Goal: Communication & Community: Answer question/provide support

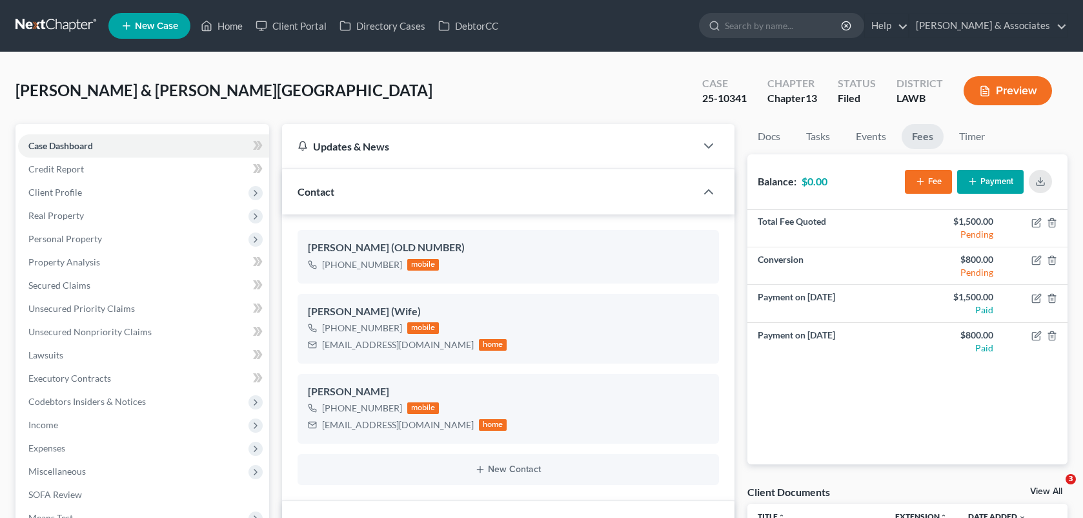
select select "8"
click at [218, 33] on link "Home" at bounding box center [221, 25] width 55 height 23
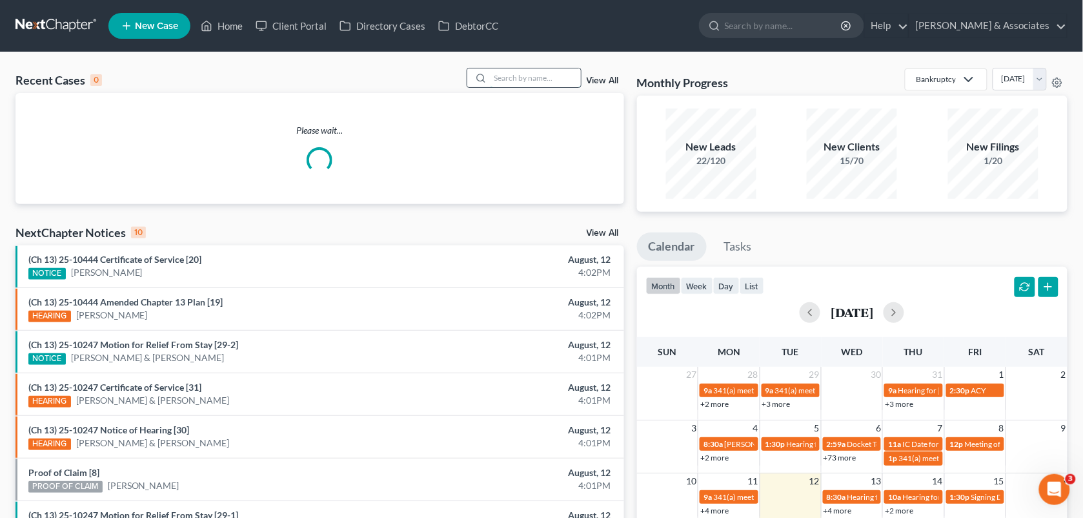
click at [521, 74] on input "search" at bounding box center [535, 77] width 90 height 19
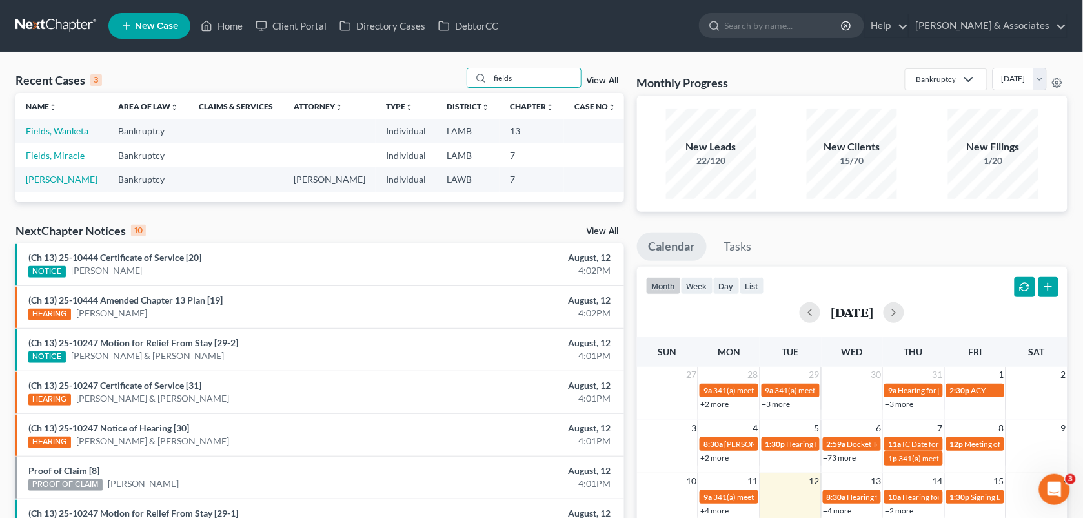
type input "fields"
click at [63, 137] on td "Fields, Wanketa" at bounding box center [61, 131] width 92 height 24
click at [61, 128] on link "Fields, Wanketa" at bounding box center [57, 130] width 63 height 11
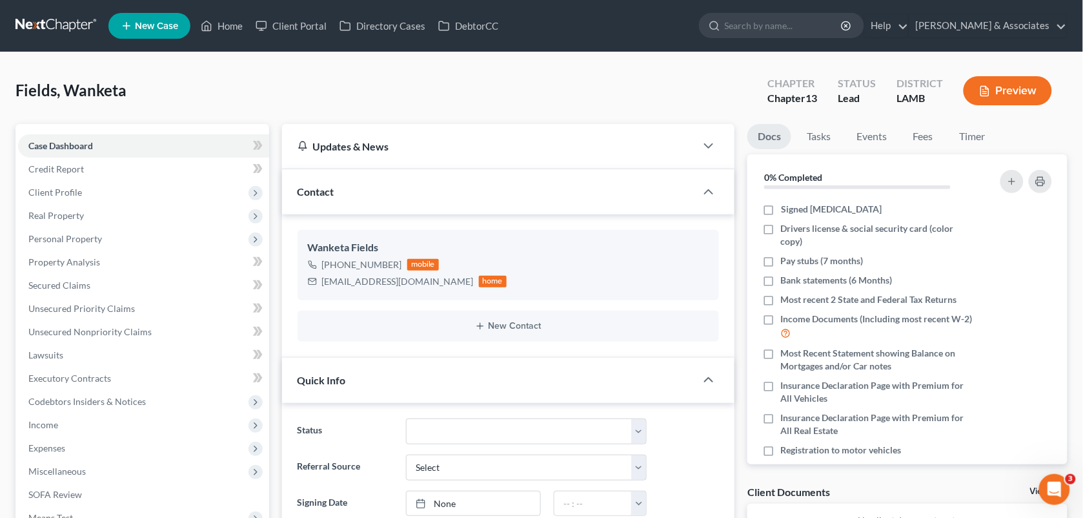
scroll to position [119, 0]
click at [915, 134] on link "Fees" at bounding box center [922, 136] width 41 height 25
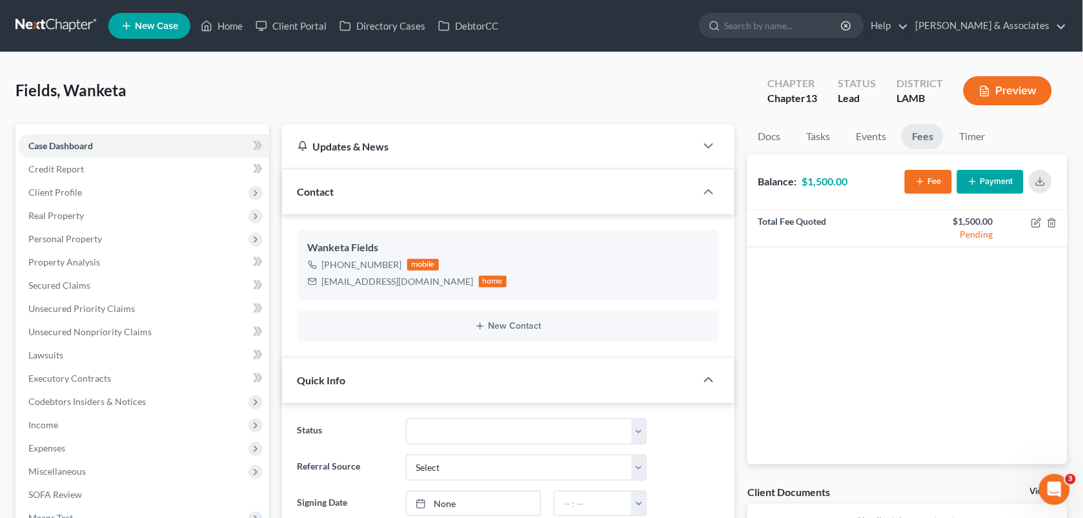
click at [552, 101] on div "Fields, Wanketa Upgraded Chapter Chapter 13 Status Lead District [GEOGRAPHIC_DA…" at bounding box center [541, 96] width 1052 height 56
click at [229, 28] on link "Home" at bounding box center [221, 25] width 55 height 23
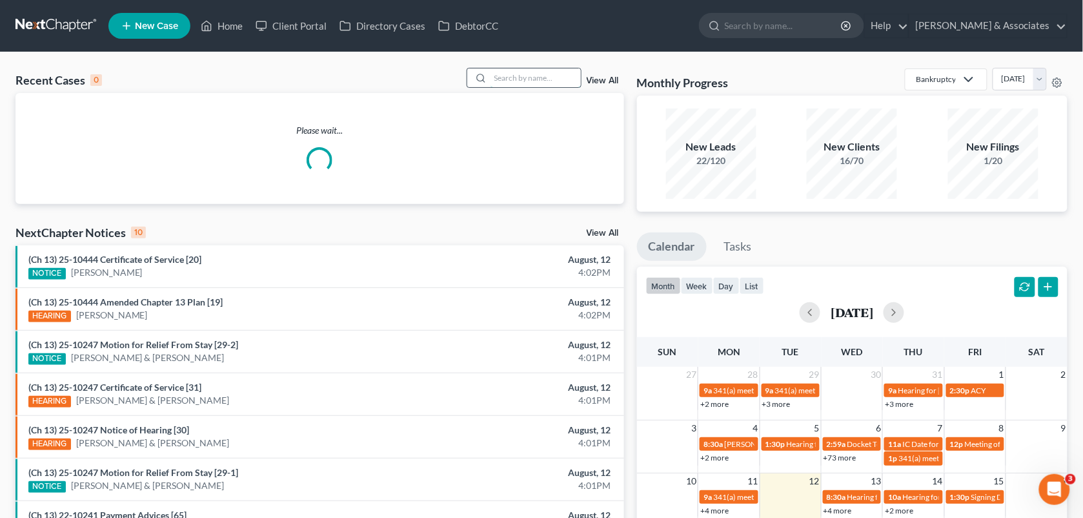
click at [520, 77] on input "search" at bounding box center [535, 77] width 90 height 19
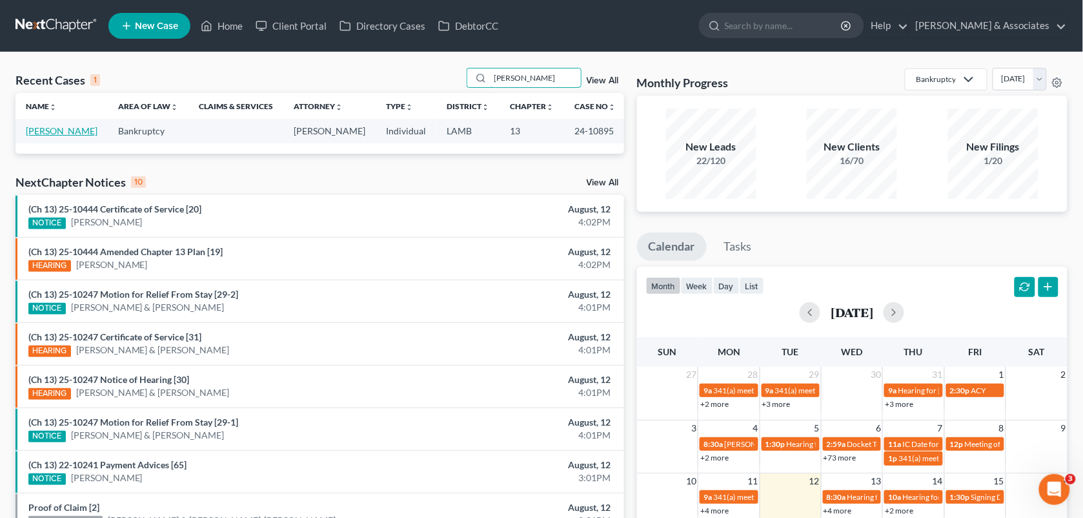
type input "[PERSON_NAME]"
click at [79, 126] on link "[PERSON_NAME]" at bounding box center [62, 130] width 72 height 11
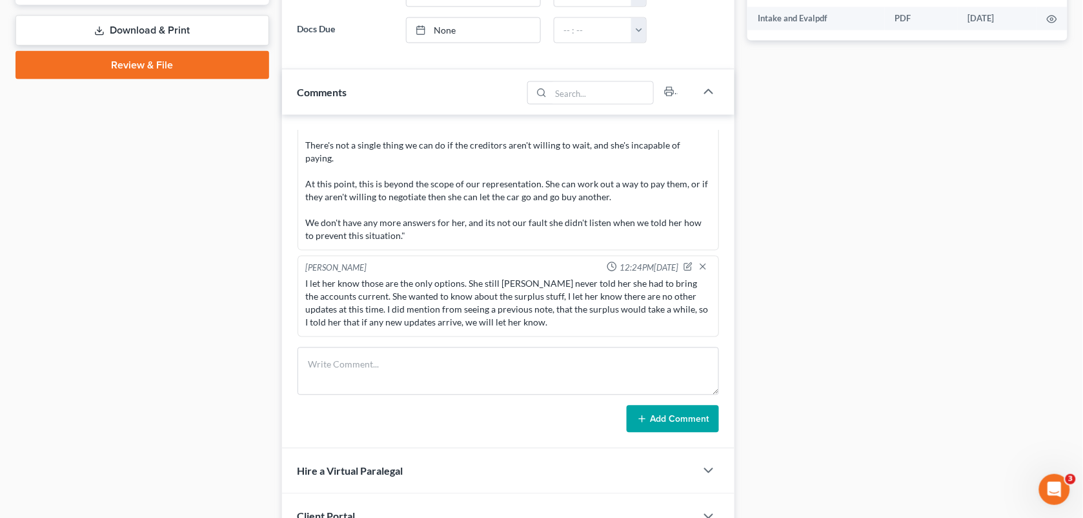
scroll to position [604, 0]
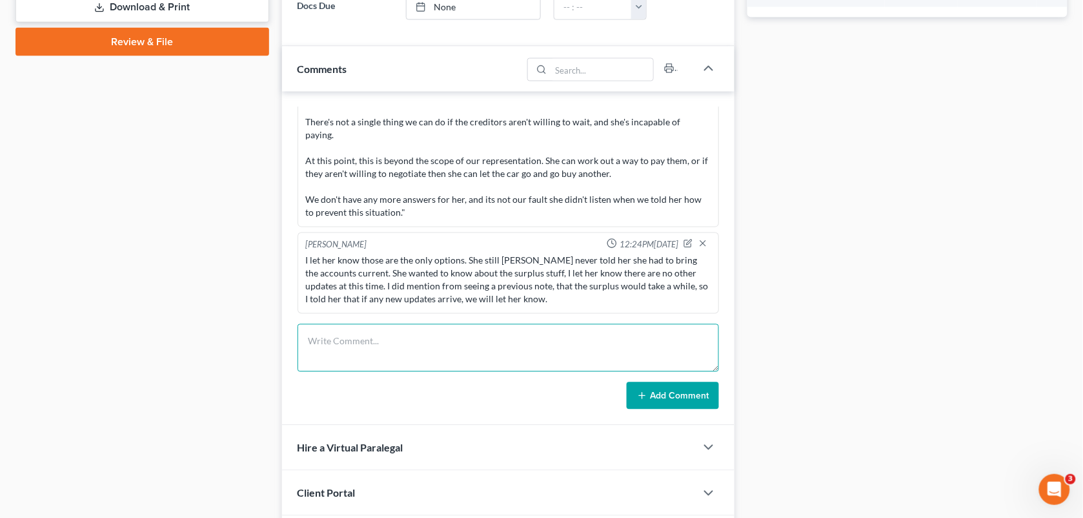
click at [373, 352] on textarea at bounding box center [508, 348] width 422 height 48
paste textarea "She said she hasn't heard anything about her daughters vehicle, she is wonderin…"
click at [305, 340] on textarea "She said she hasn't heard anything about her daughters vehicle, she is wonderin…" at bounding box center [508, 348] width 422 height 48
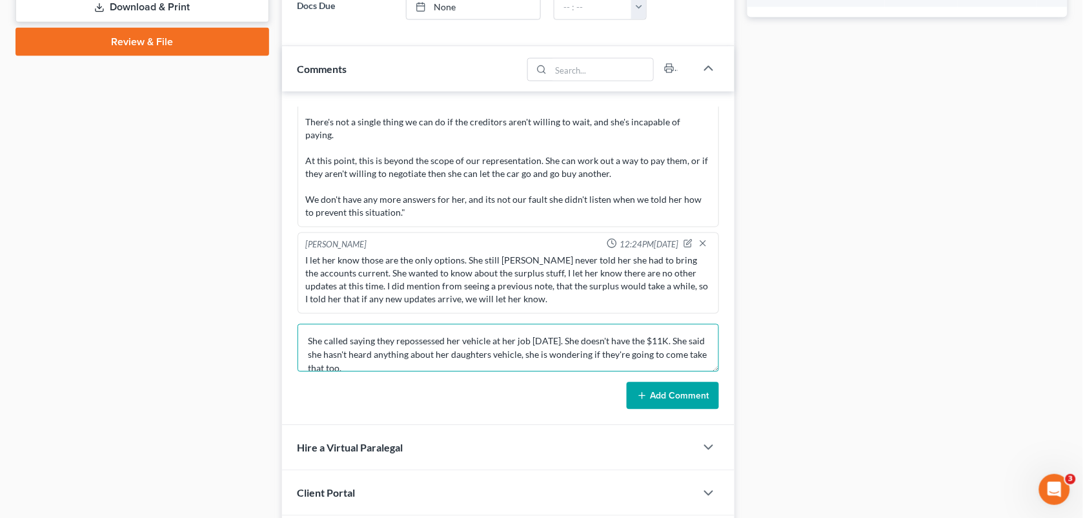
click at [368, 372] on textarea "She called saying they repossessed her vehicle at her job [DATE]. She doesn't h…" at bounding box center [508, 348] width 422 height 48
type textarea "She called saying they repossessed her vehicle at her job [DATE]. She doesn't h…"
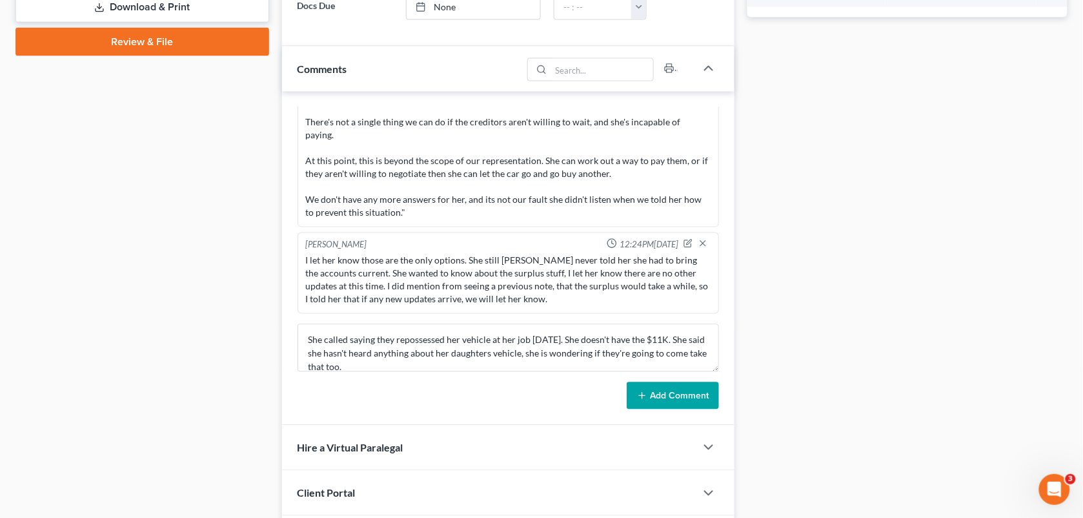
click at [679, 407] on button "Add Comment" at bounding box center [673, 395] width 92 height 27
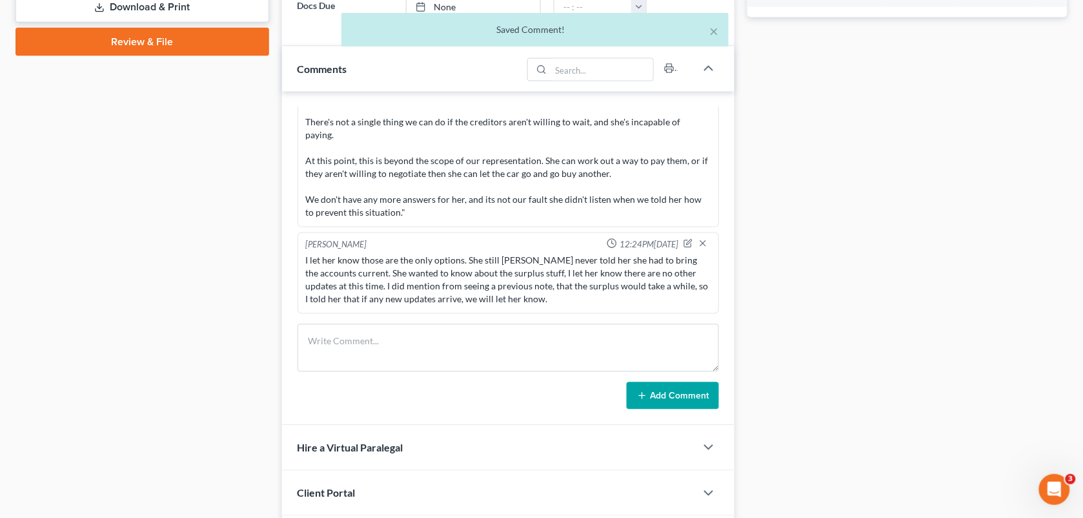
scroll to position [4842, 0]
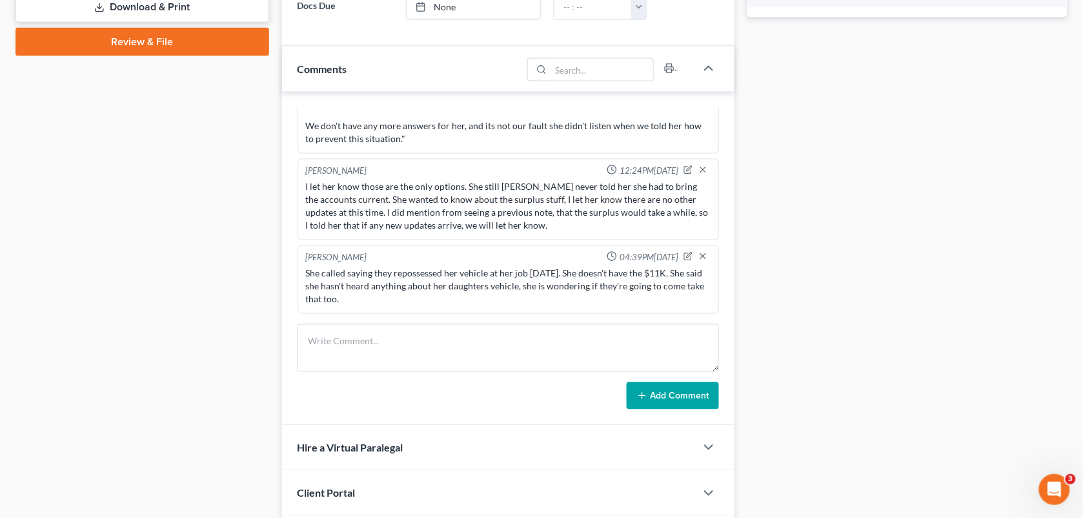
click at [366, 60] on div "Comments" at bounding box center [402, 68] width 241 height 45
